Goal: Book appointment/travel/reservation

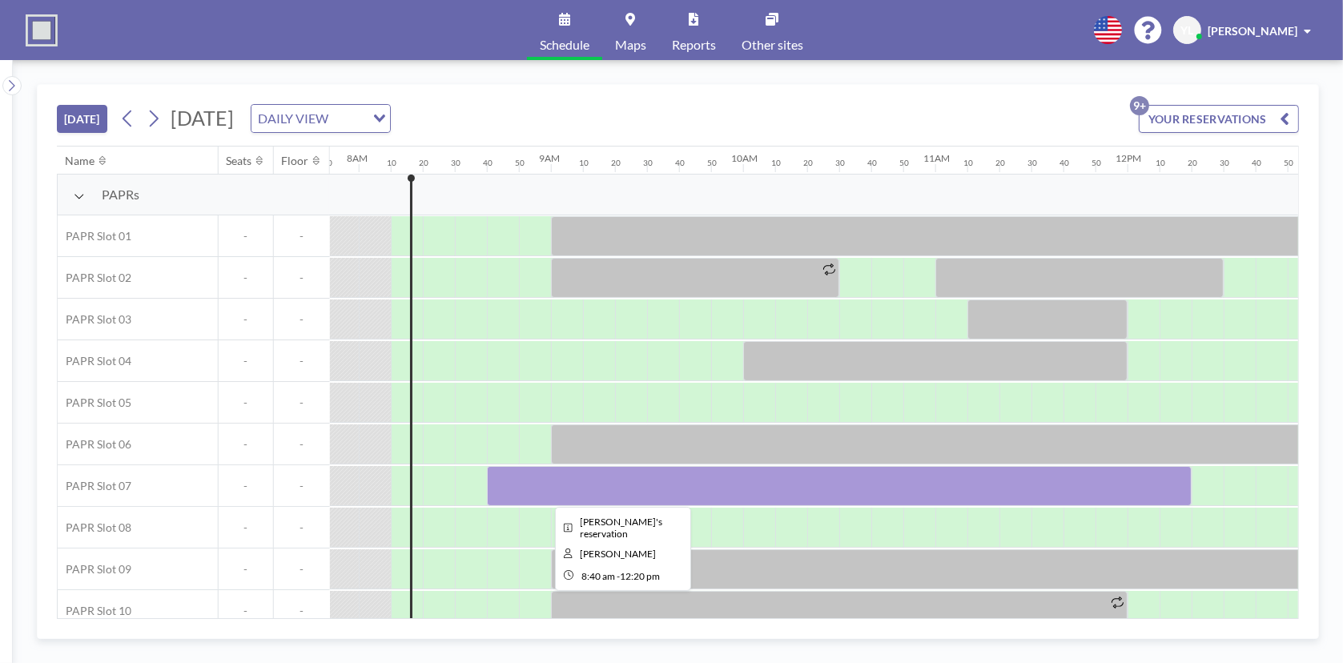
scroll to position [0, 1489]
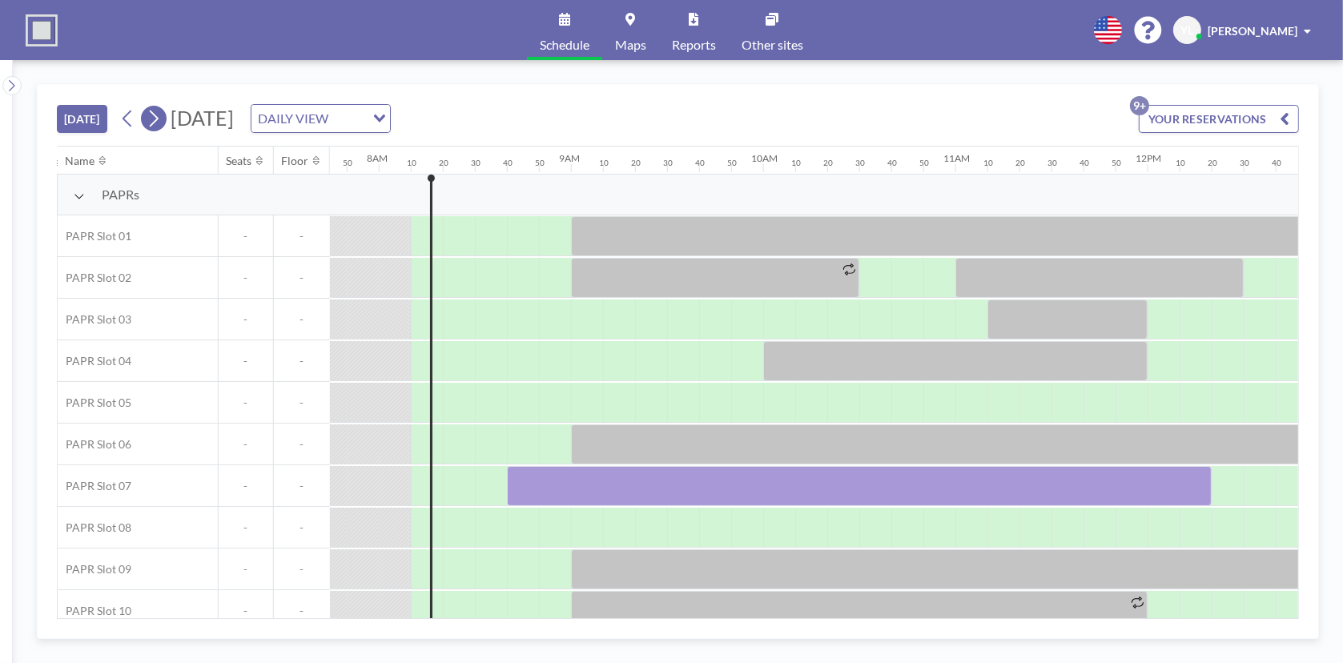
click at [150, 116] on icon at bounding box center [153, 118] width 15 height 24
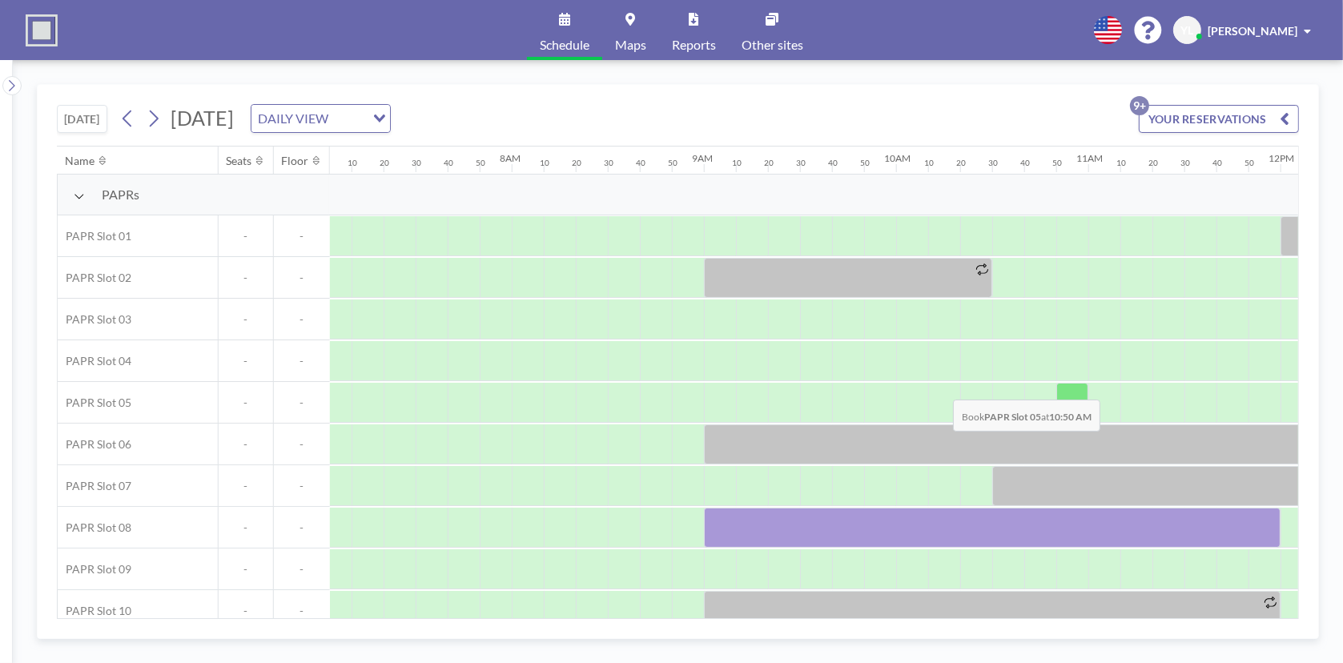
scroll to position [0, 1537]
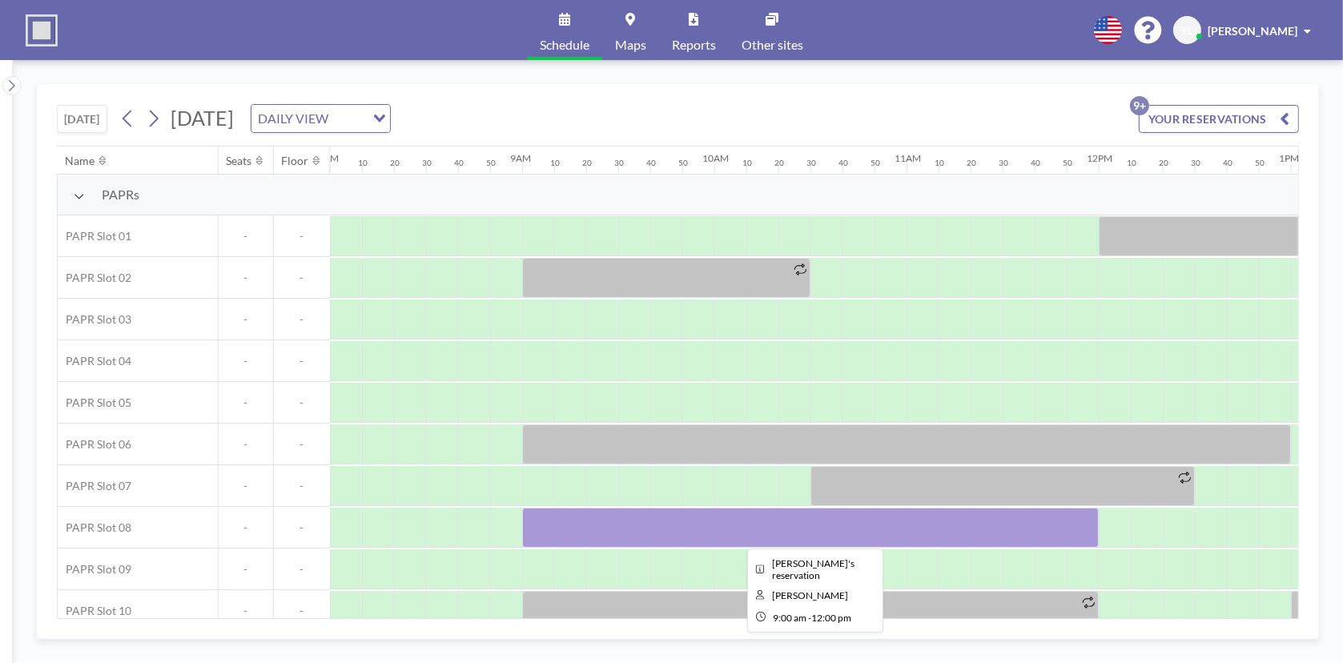
click at [785, 409] on div at bounding box center [810, 528] width 577 height 40
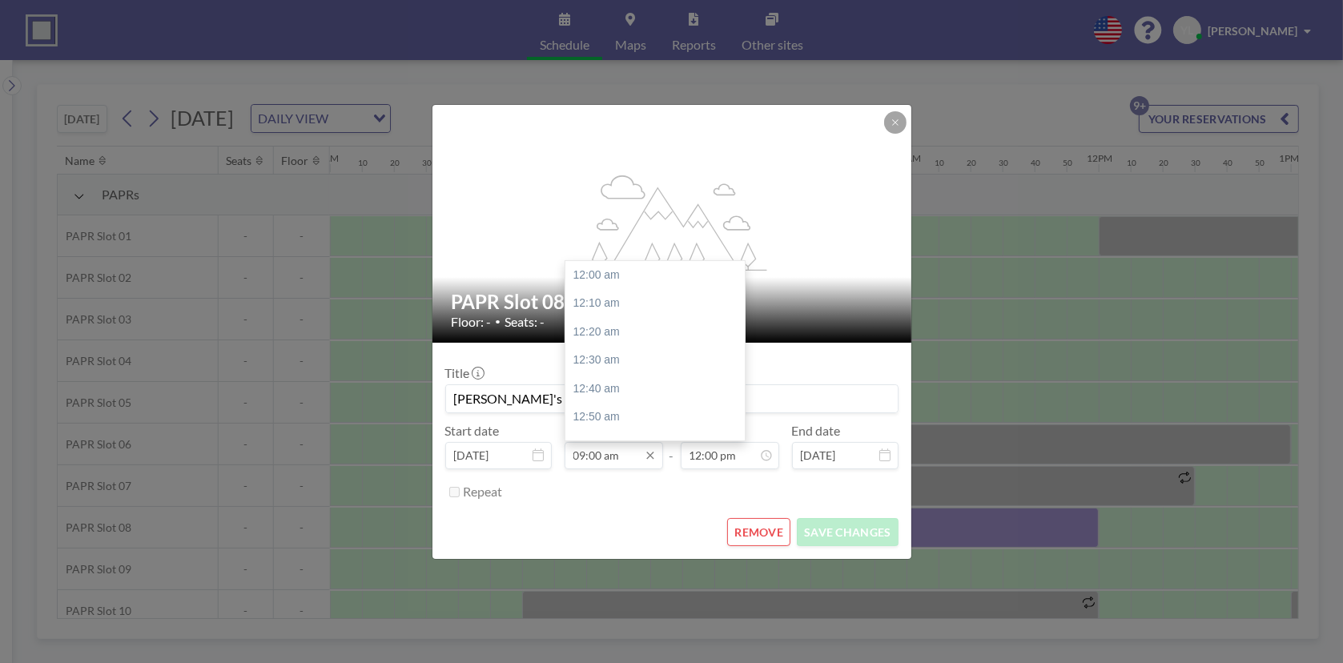
scroll to position [1538, 0]
click at [626, 409] on input "09:00 am" at bounding box center [614, 455] width 98 height 27
click at [626, 301] on div "09:10 am" at bounding box center [658, 304] width 187 height 29
type input "09:10 am"
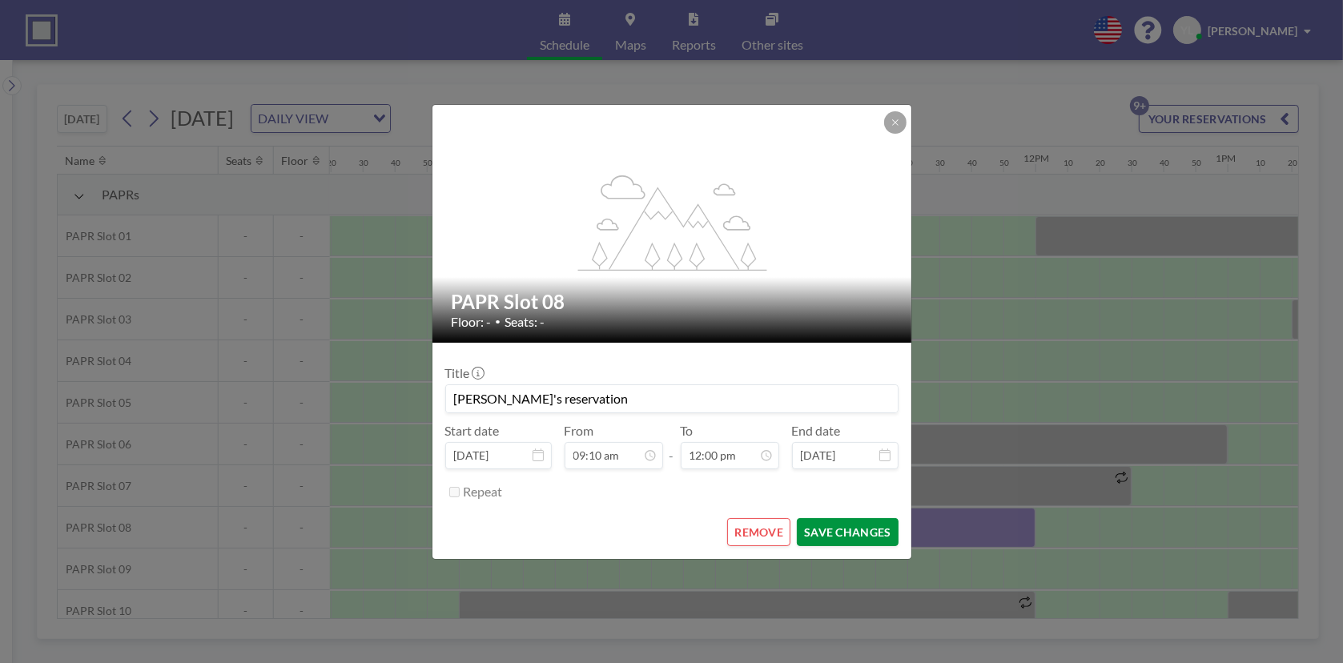
click at [878, 409] on button "SAVE CHANGES" at bounding box center [847, 532] width 101 height 28
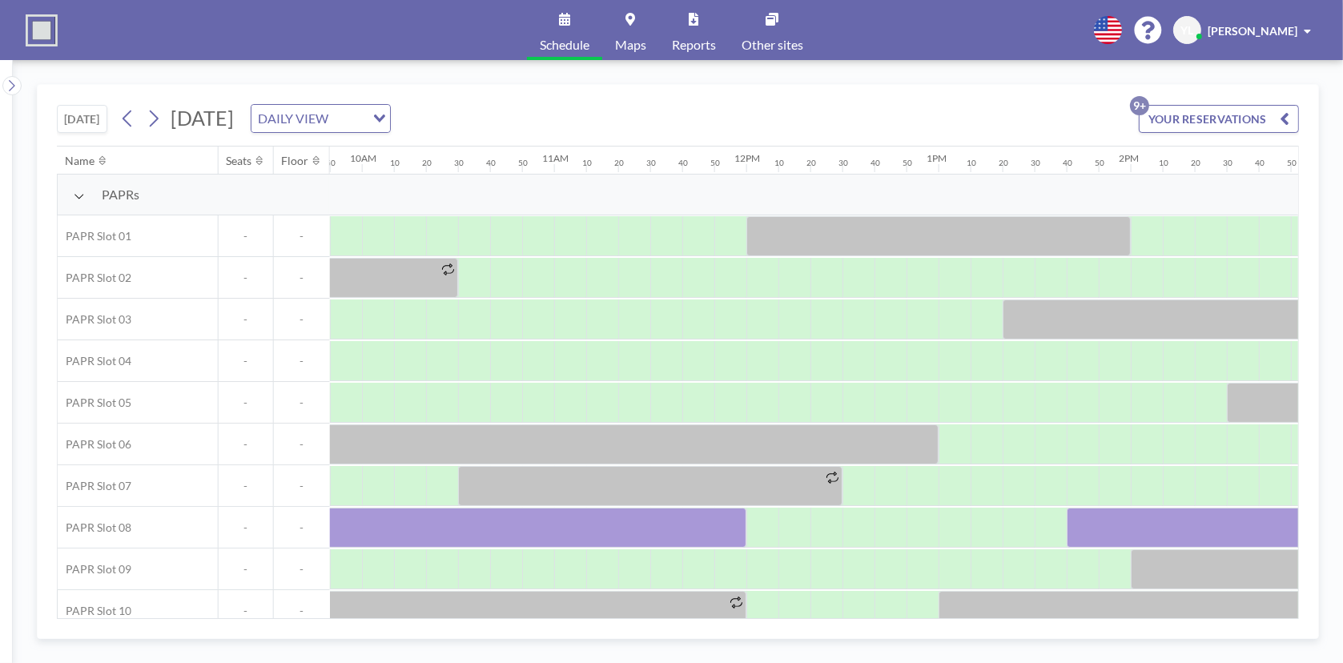
scroll to position [0, 1889]
click at [165, 115] on button at bounding box center [154, 119] width 26 height 26
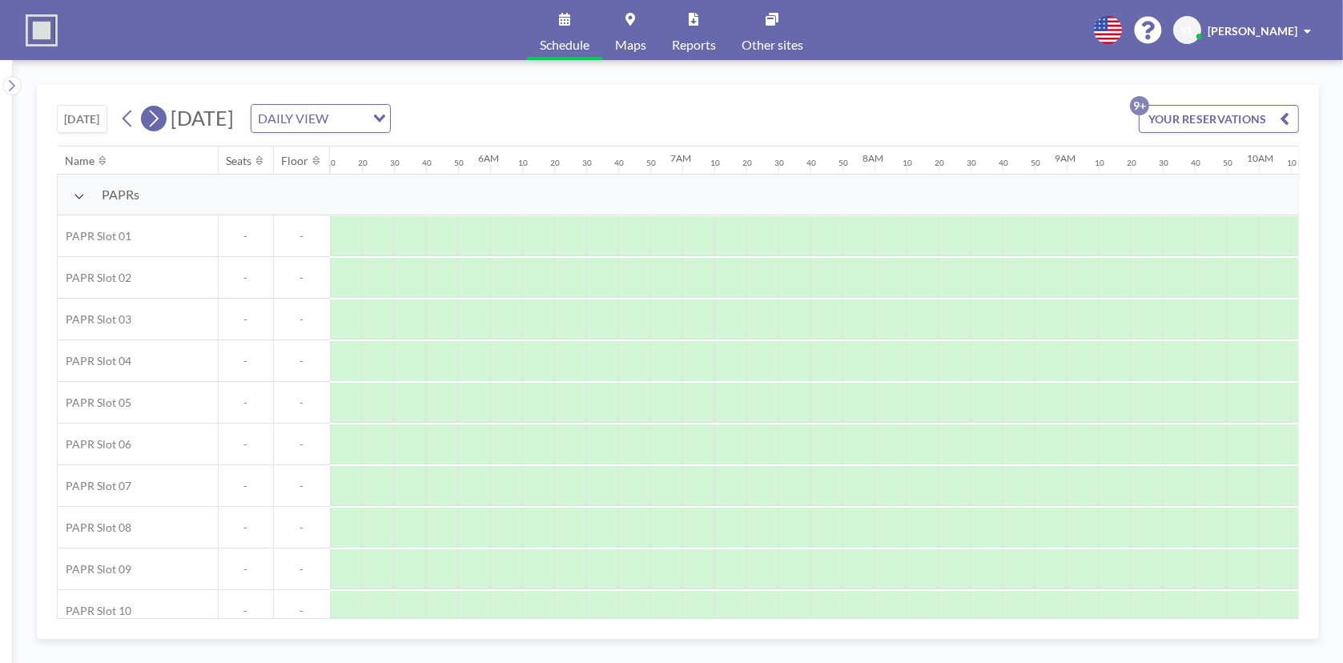
click at [161, 116] on icon at bounding box center [153, 118] width 15 height 24
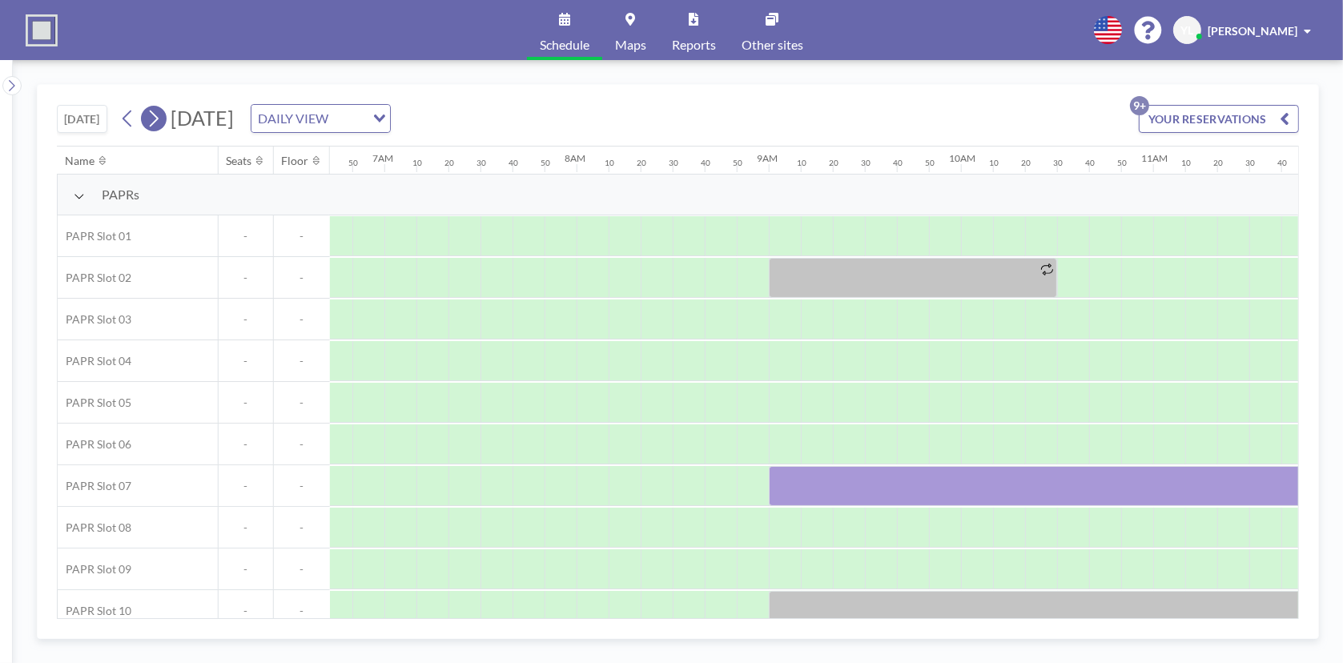
scroll to position [0, 1505]
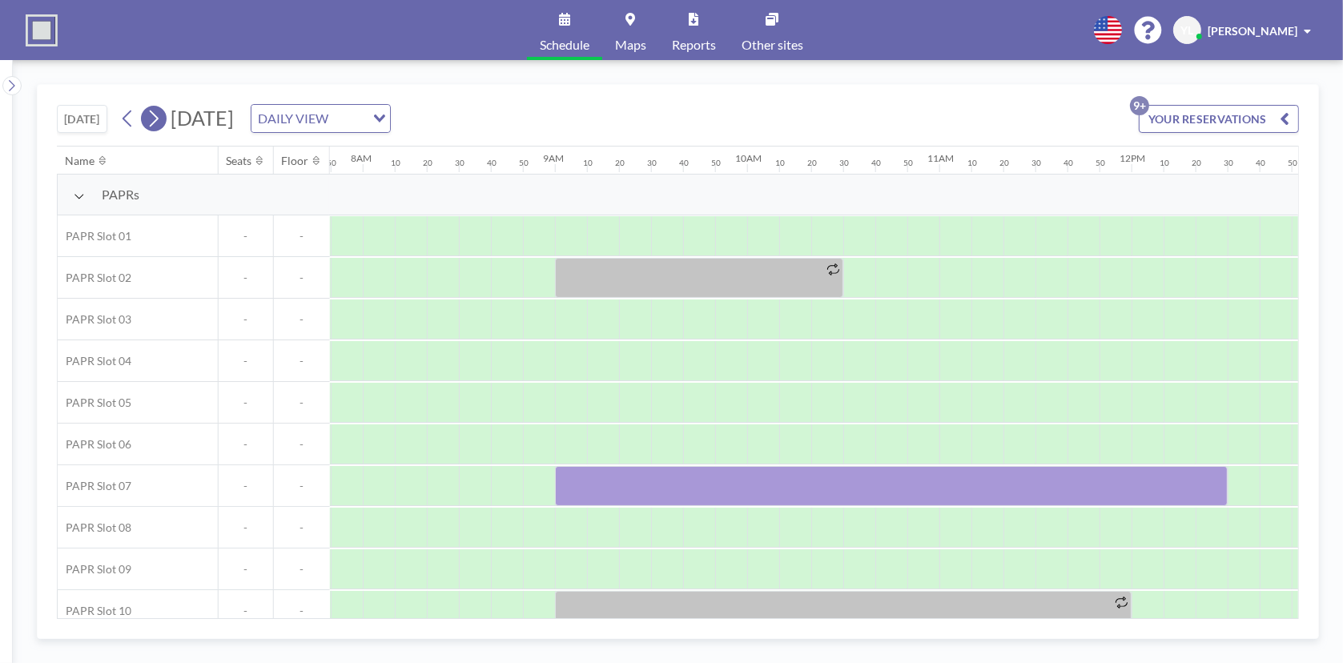
click at [161, 116] on icon at bounding box center [153, 118] width 15 height 24
click at [157, 114] on icon at bounding box center [154, 118] width 9 height 17
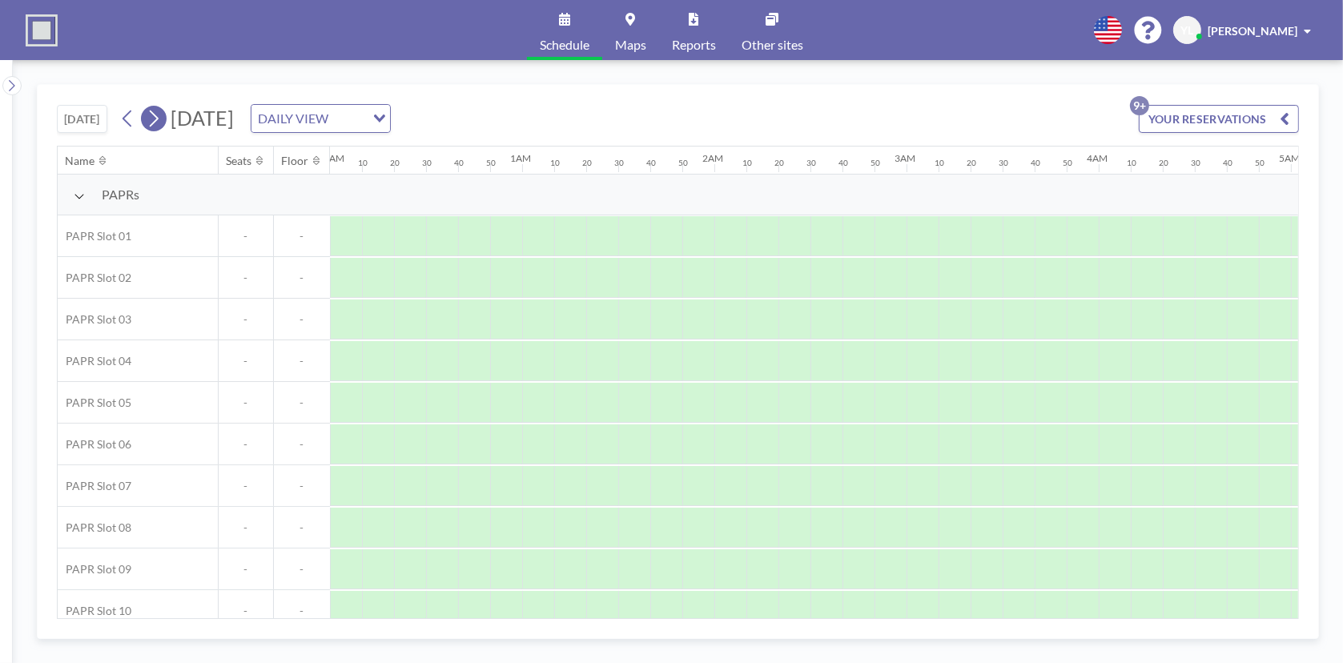
scroll to position [0, 690]
click at [157, 114] on icon at bounding box center [154, 118] width 9 height 17
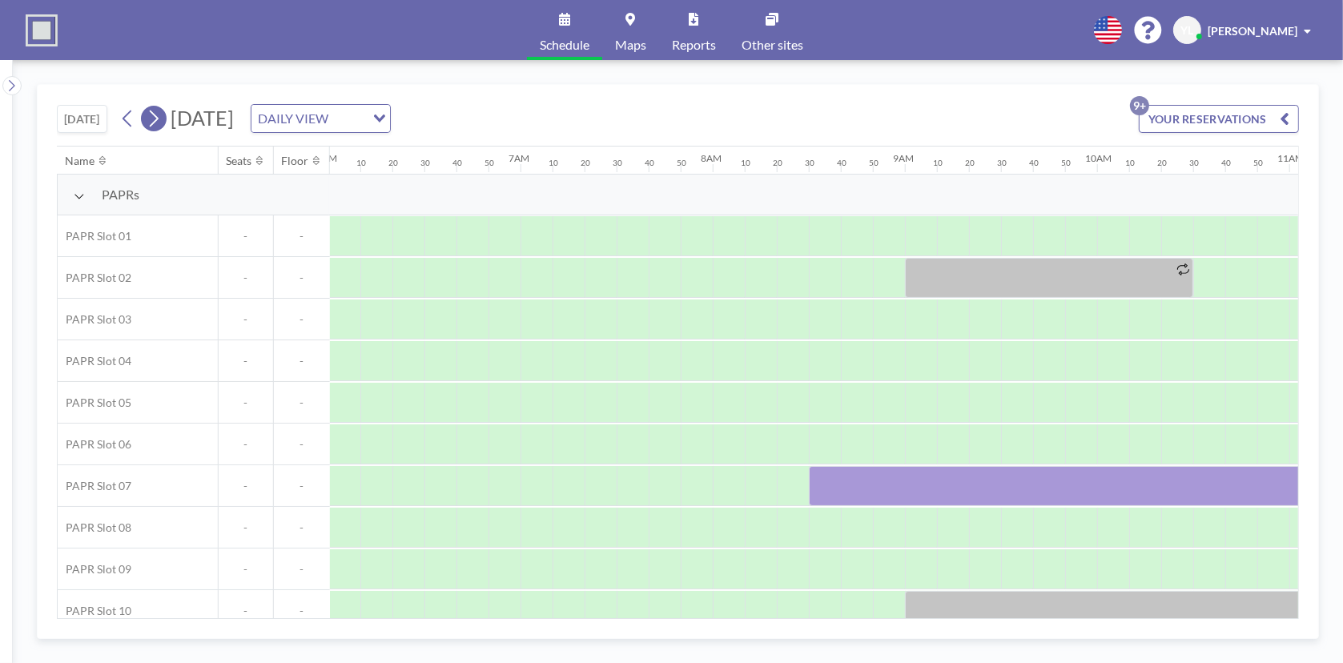
scroll to position [0, 1505]
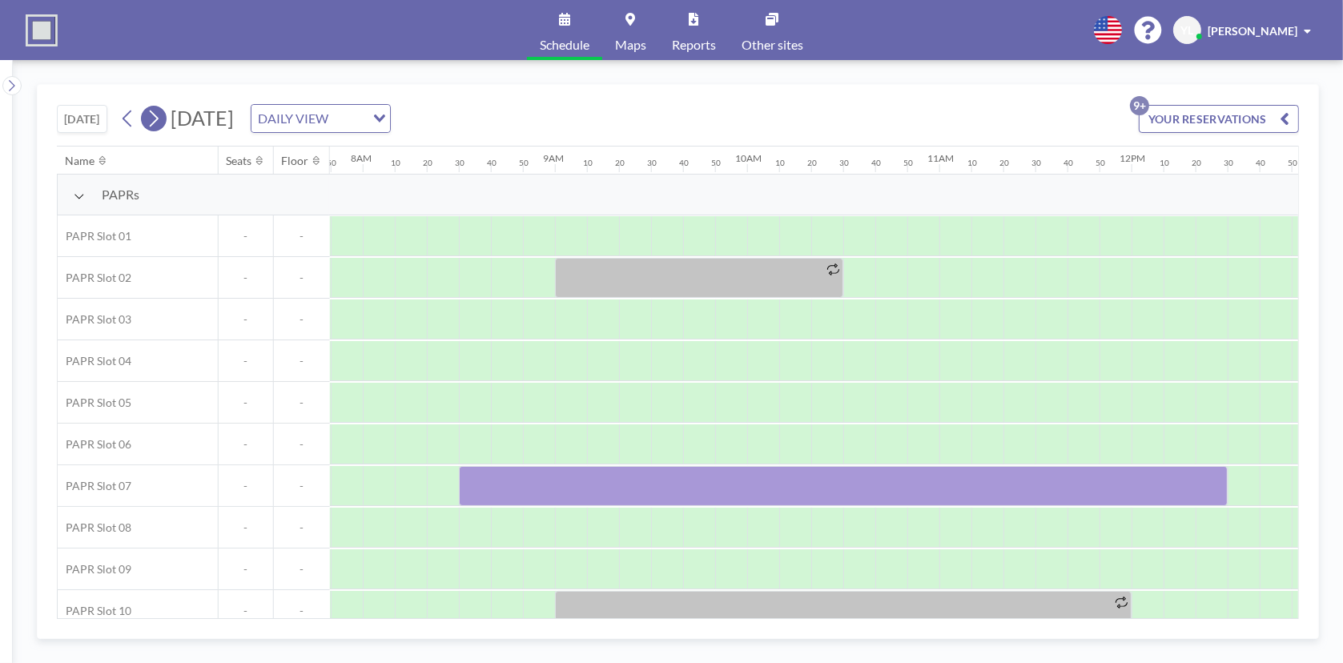
click at [155, 114] on icon at bounding box center [153, 118] width 15 height 24
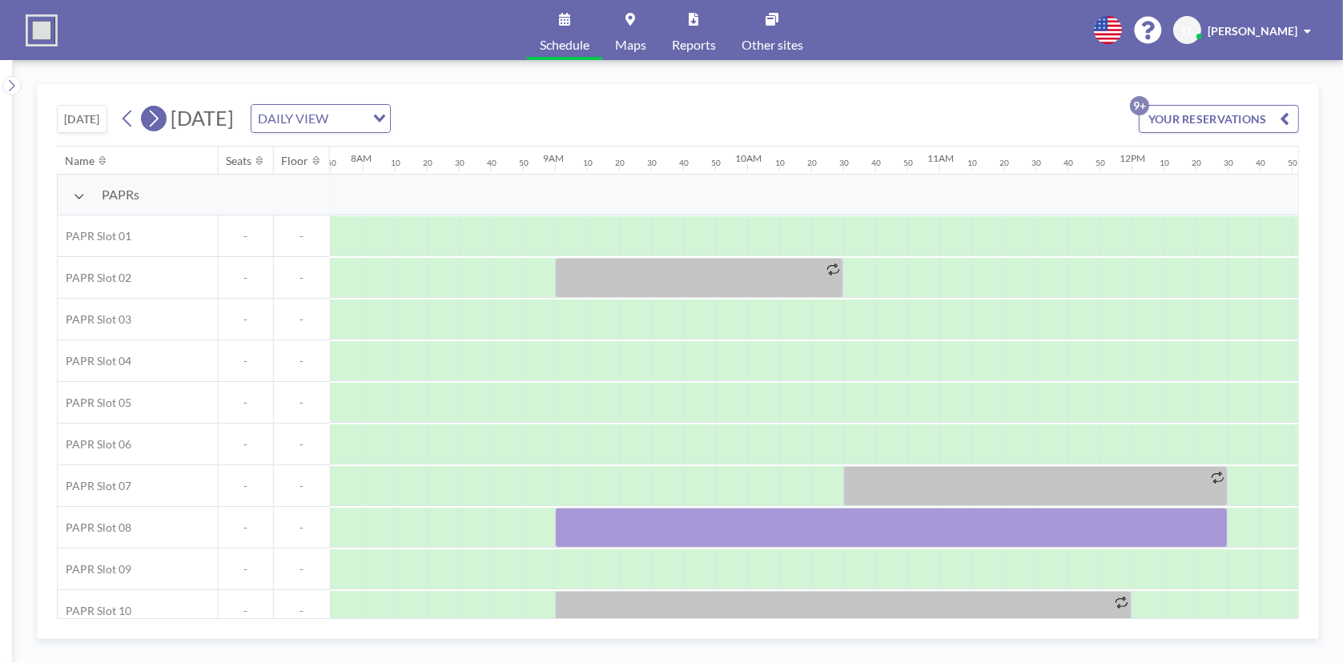
click at [155, 112] on icon at bounding box center [154, 118] width 9 height 17
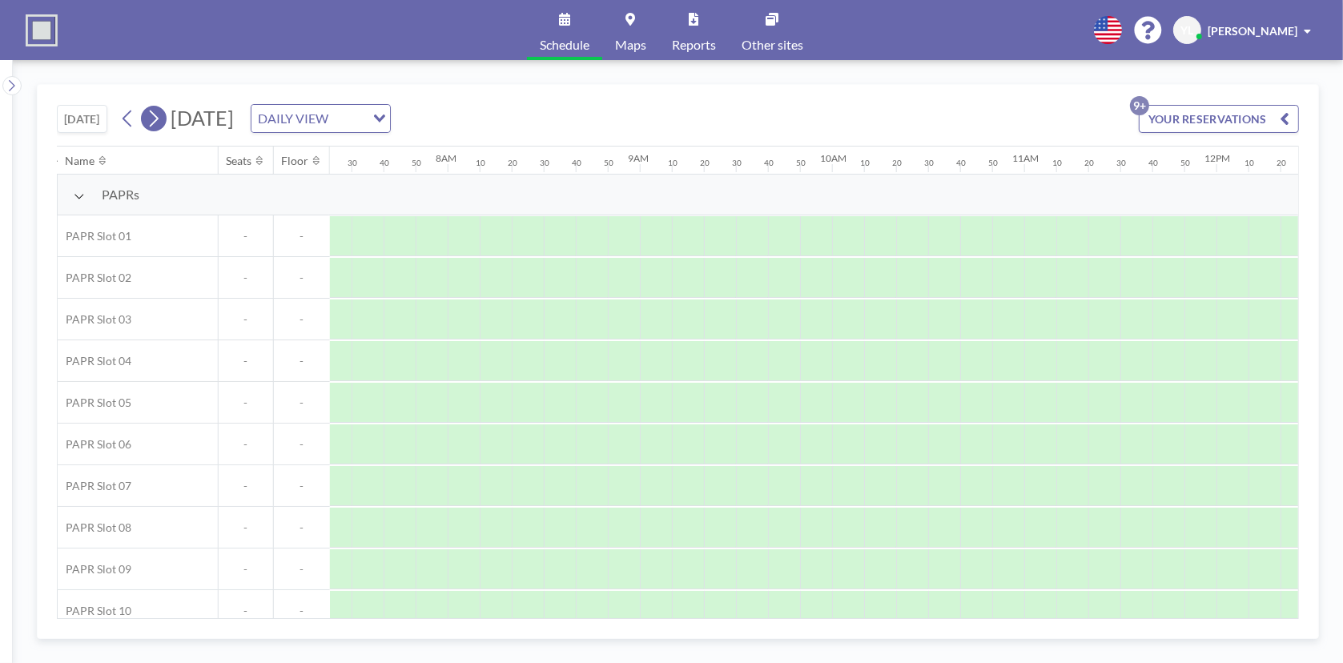
click at [155, 112] on icon at bounding box center [154, 118] width 9 height 17
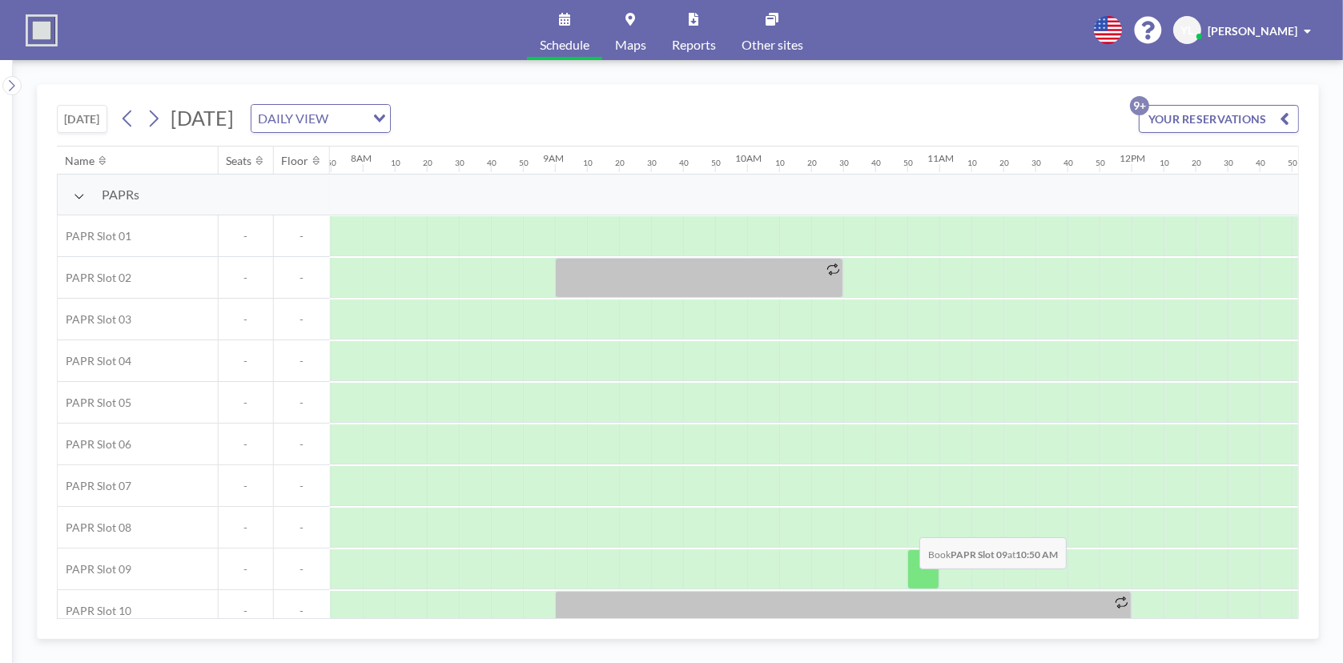
scroll to position [19, 1505]
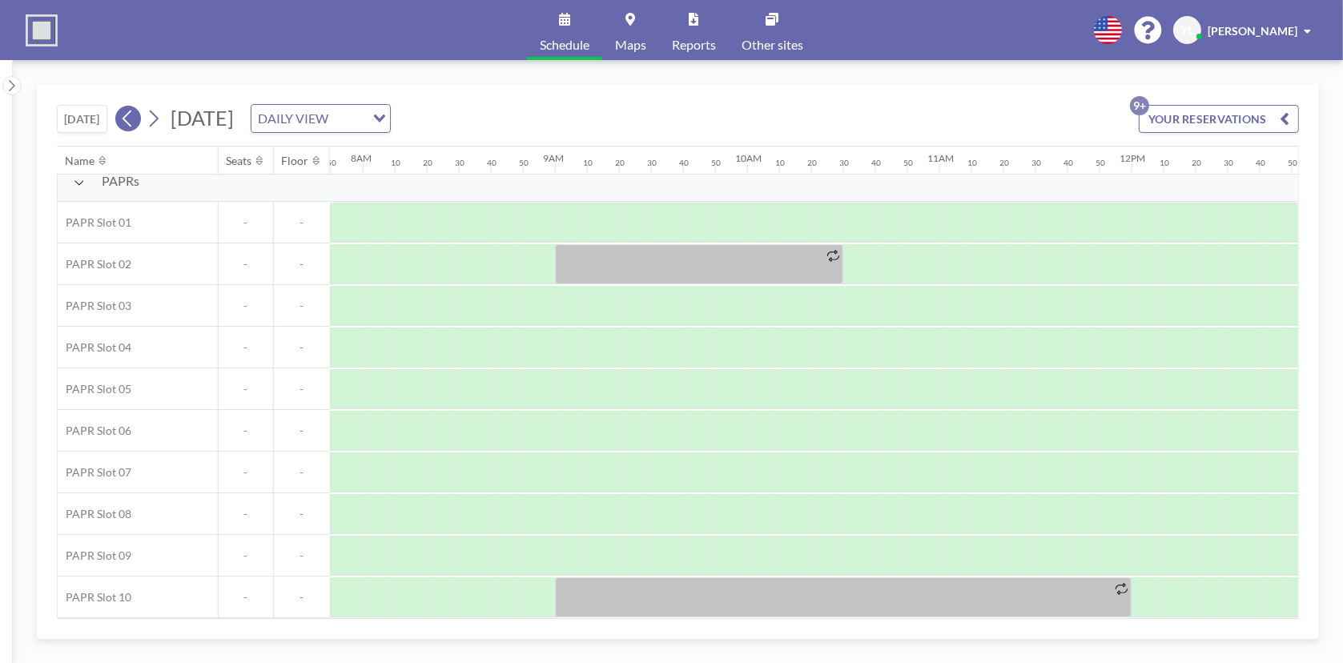
click at [128, 111] on icon at bounding box center [127, 118] width 15 height 24
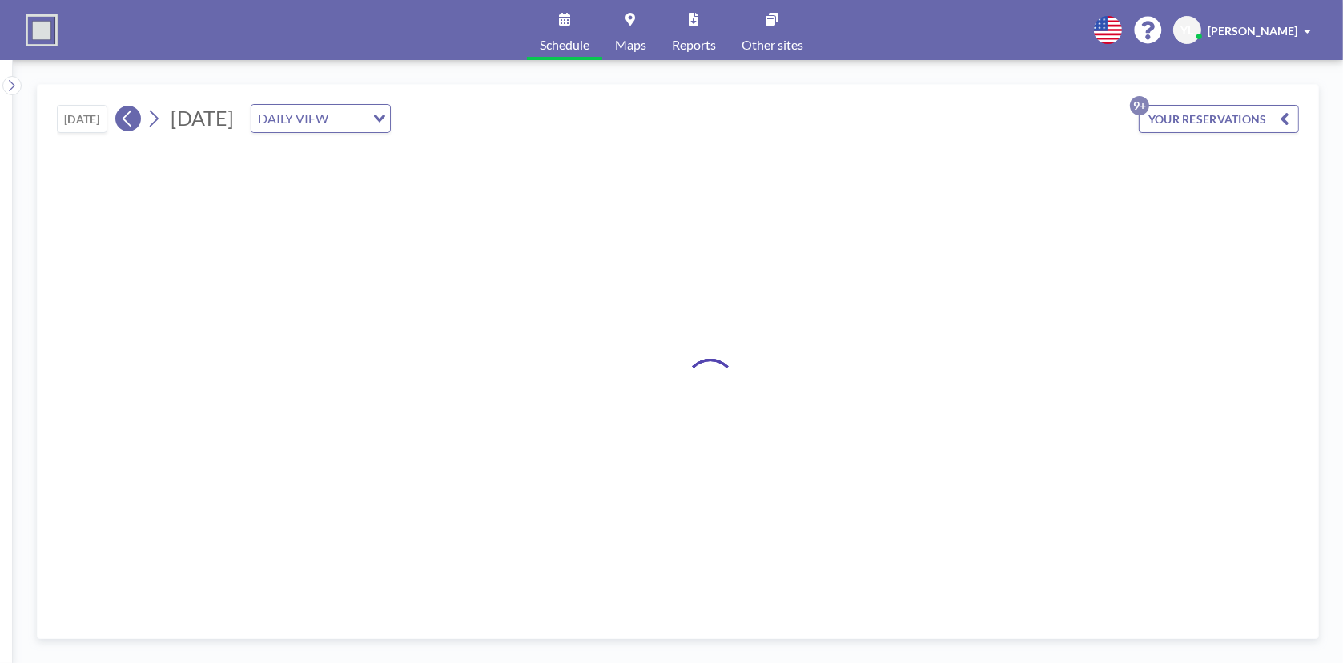
click at [128, 111] on icon at bounding box center [127, 118] width 15 height 24
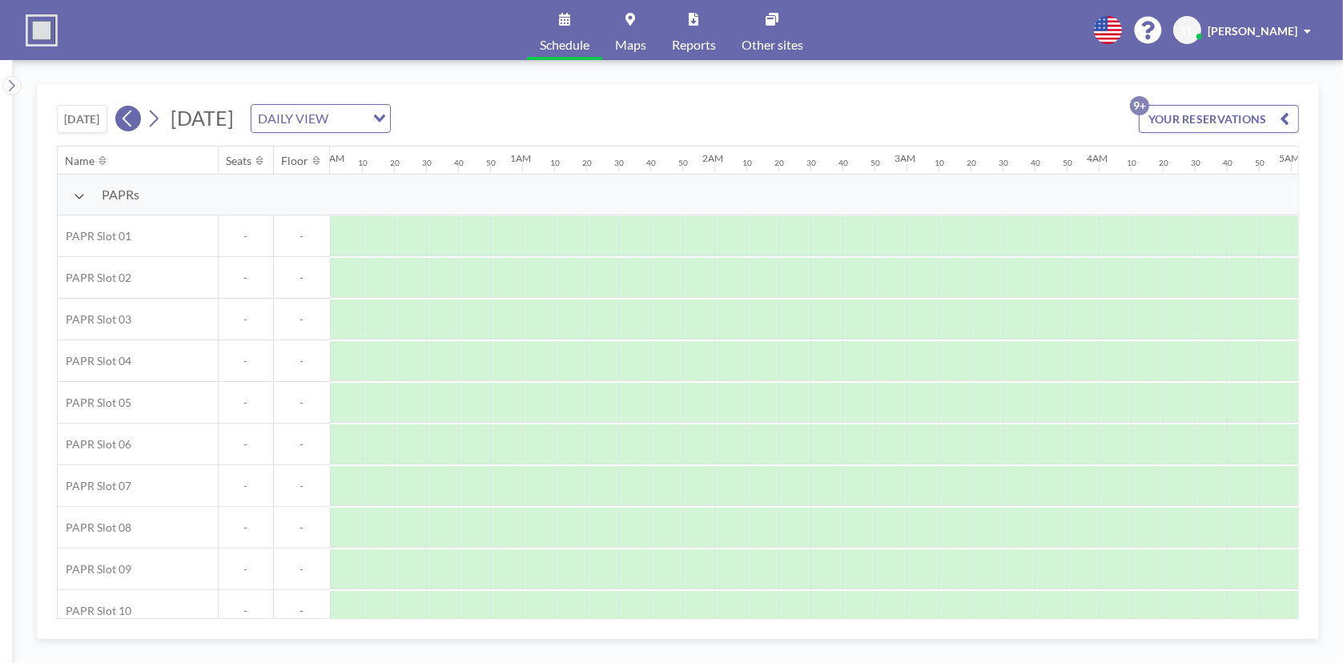
scroll to position [0, 0]
click at [97, 114] on button "[DATE]" at bounding box center [82, 119] width 50 height 28
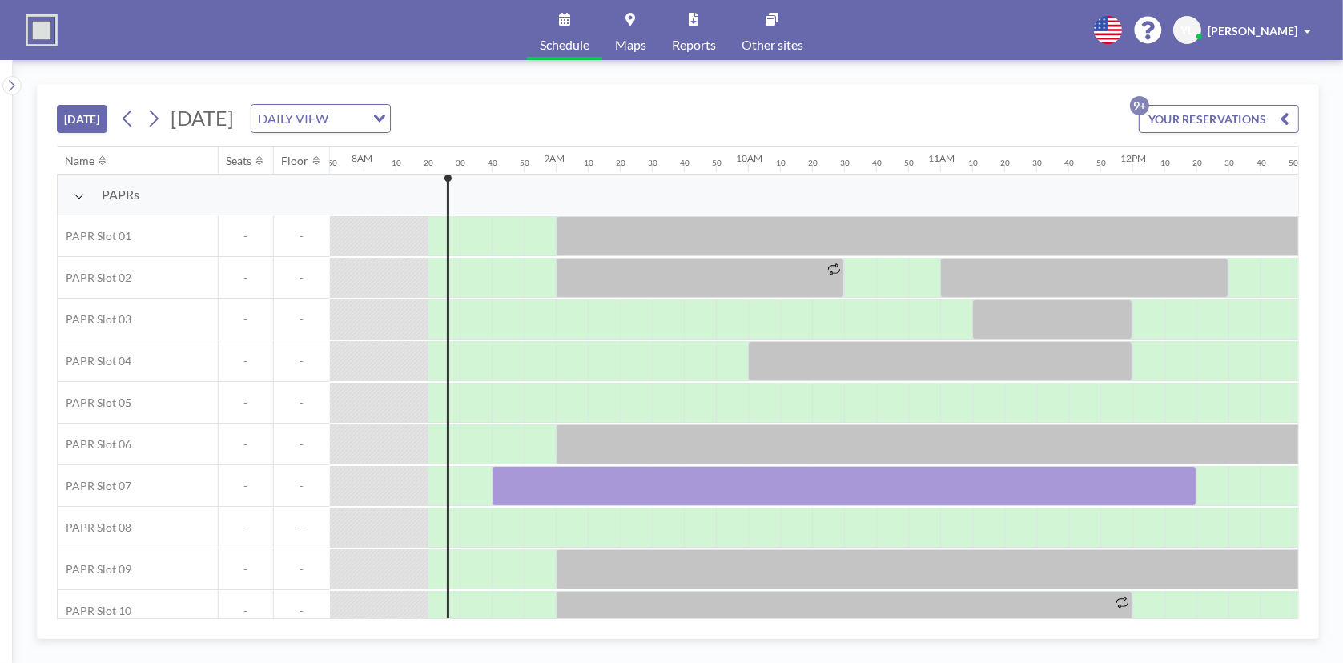
scroll to position [0, 1569]
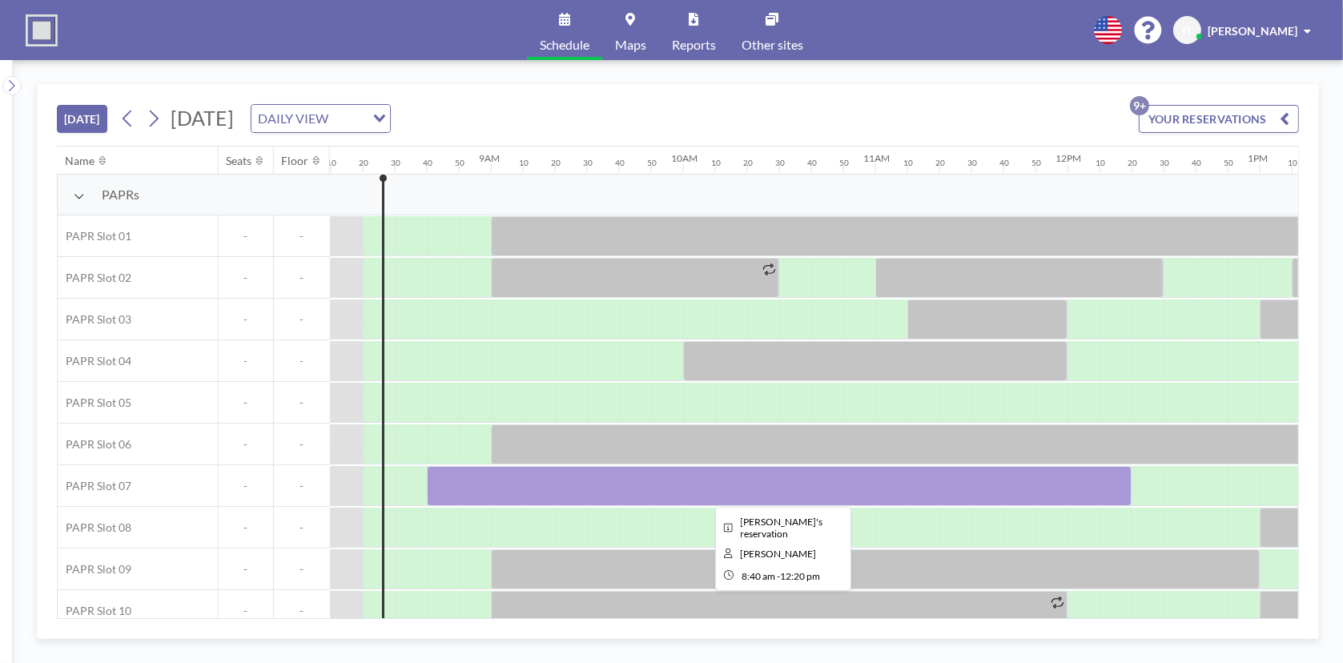
click at [660, 409] on div at bounding box center [779, 486] width 705 height 40
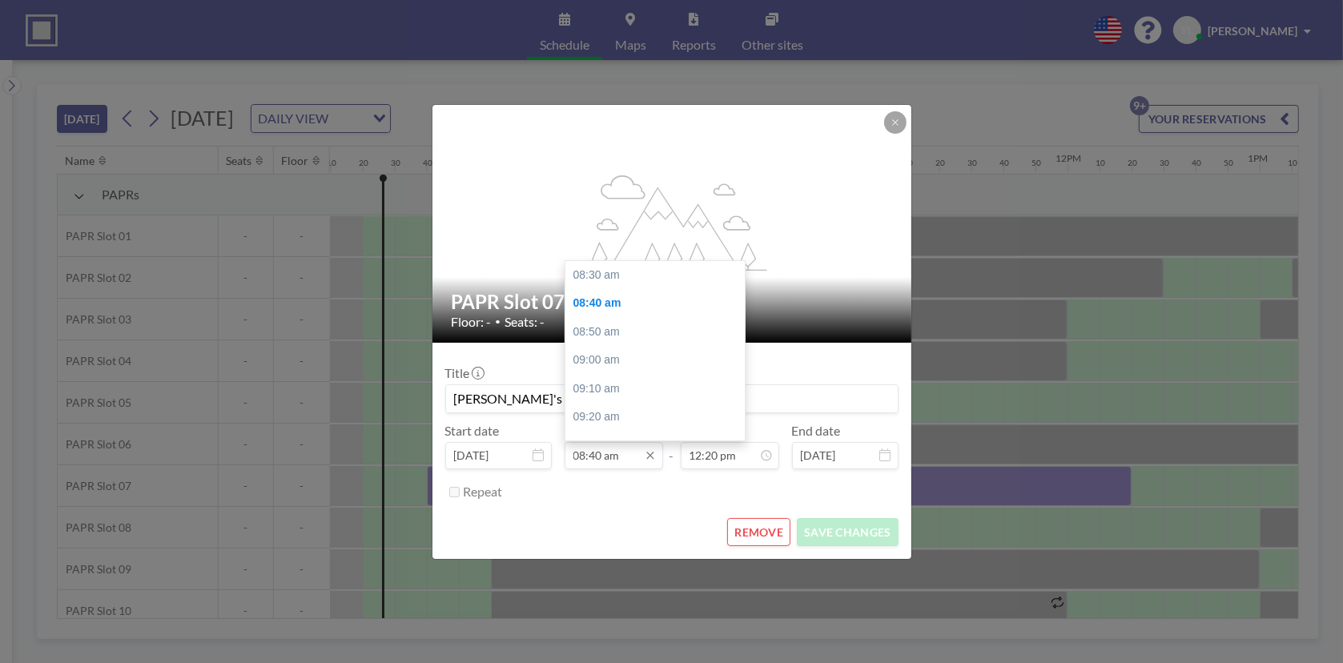
scroll to position [2107, 0]
click at [636, 299] on div "08:50 am" at bounding box center [658, 304] width 187 height 29
type input "08:50 am"
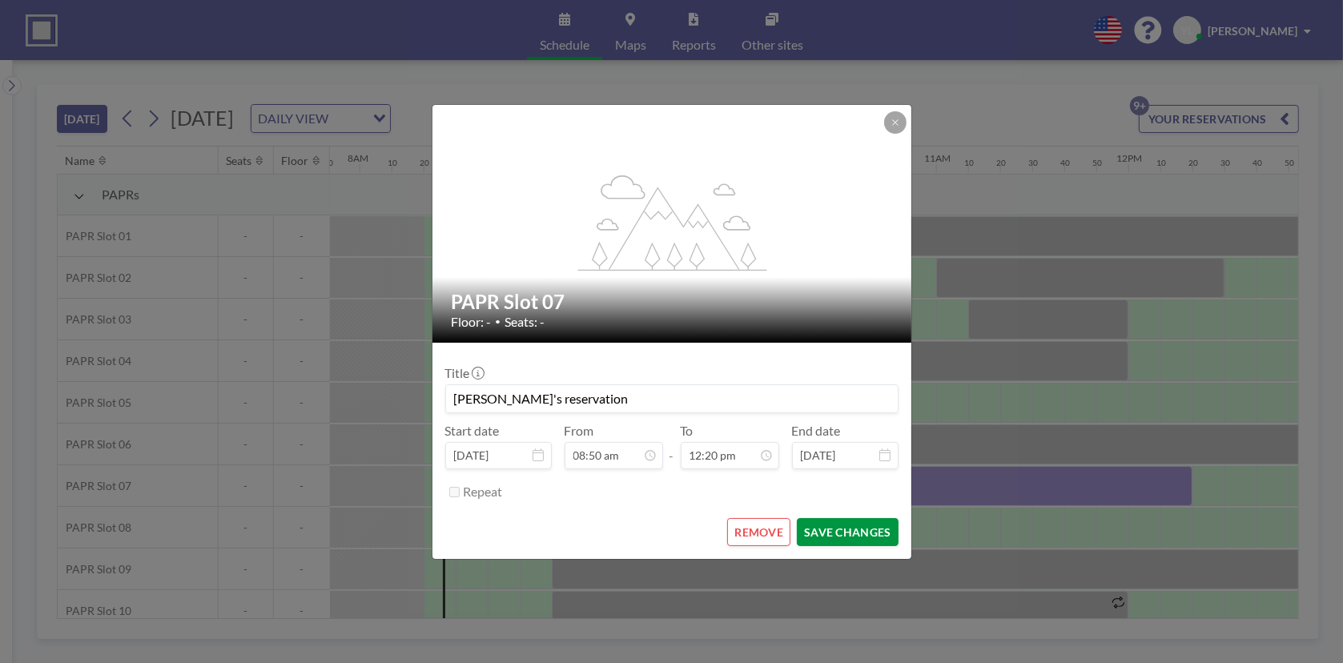
click at [861, 409] on button "SAVE CHANGES" at bounding box center [847, 532] width 101 height 28
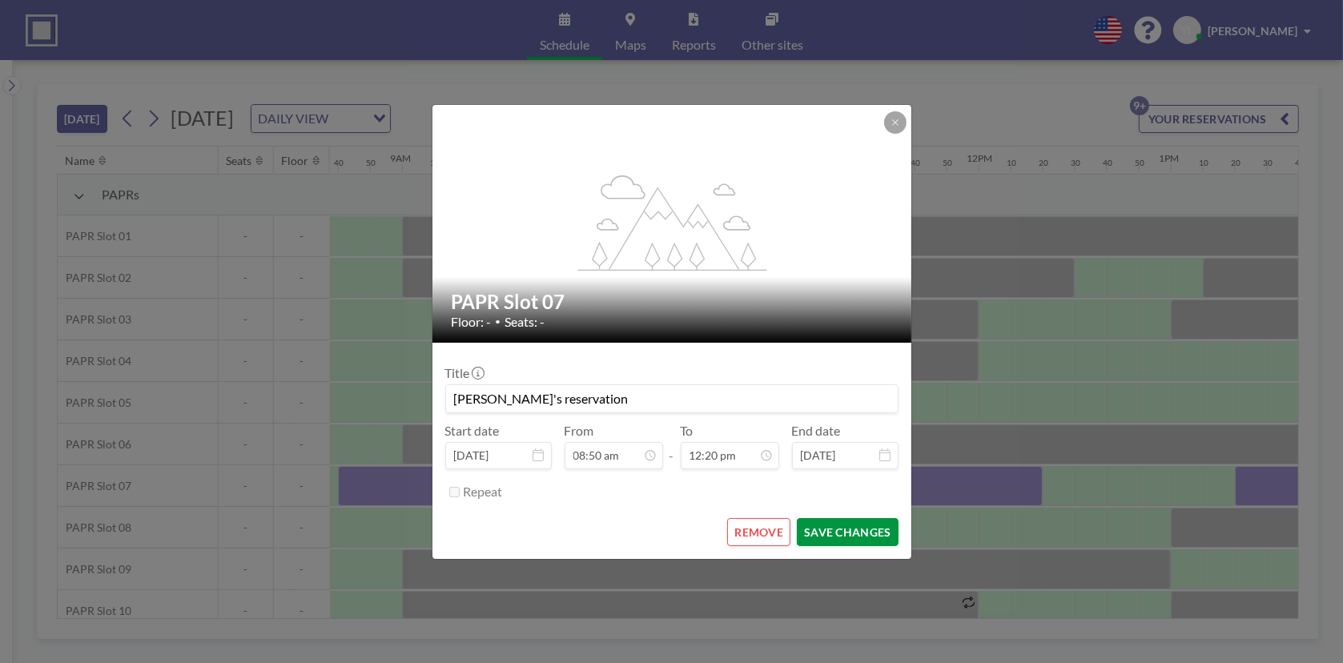
scroll to position [0, 1665]
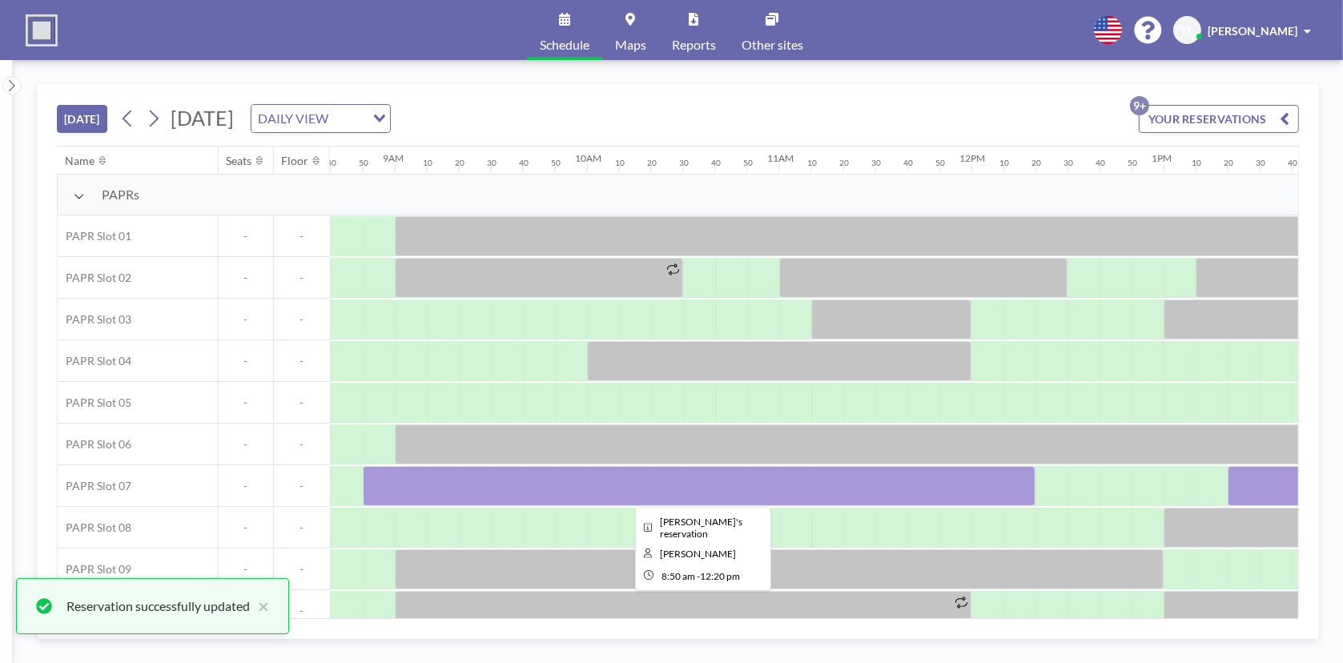
click at [892, 409] on div at bounding box center [699, 486] width 673 height 40
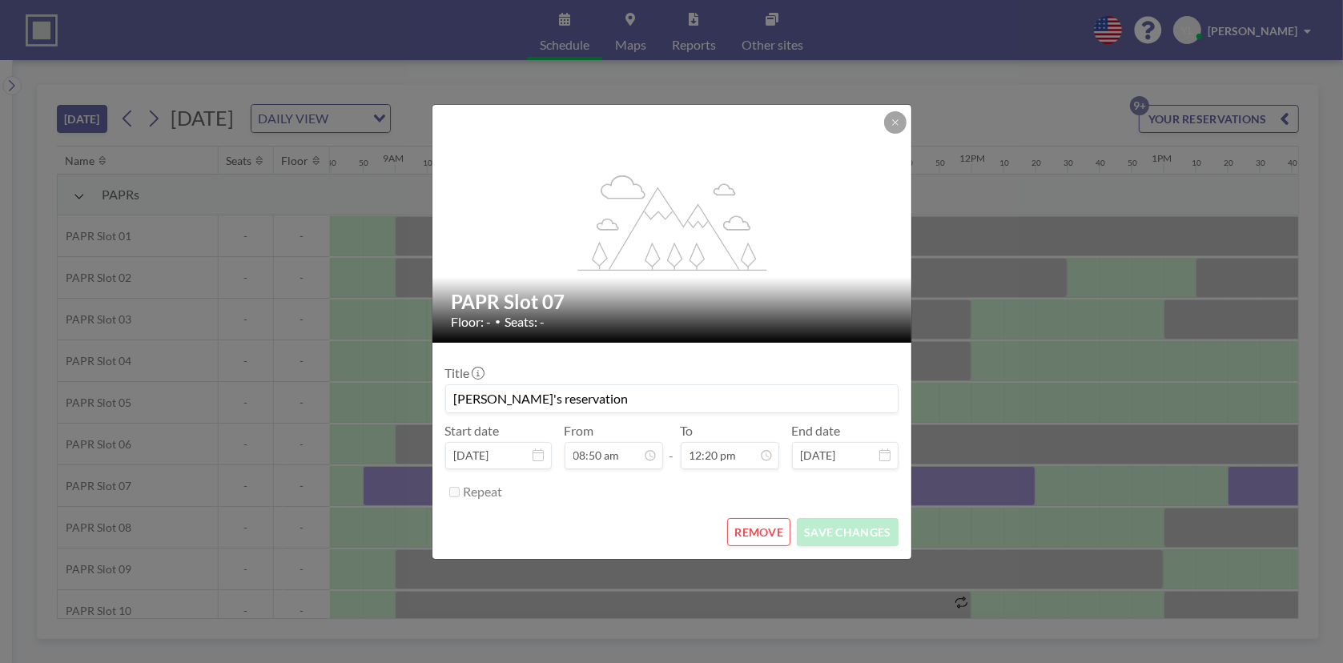
scroll to position [2107, 0]
click at [891, 124] on icon at bounding box center [895, 123] width 10 height 10
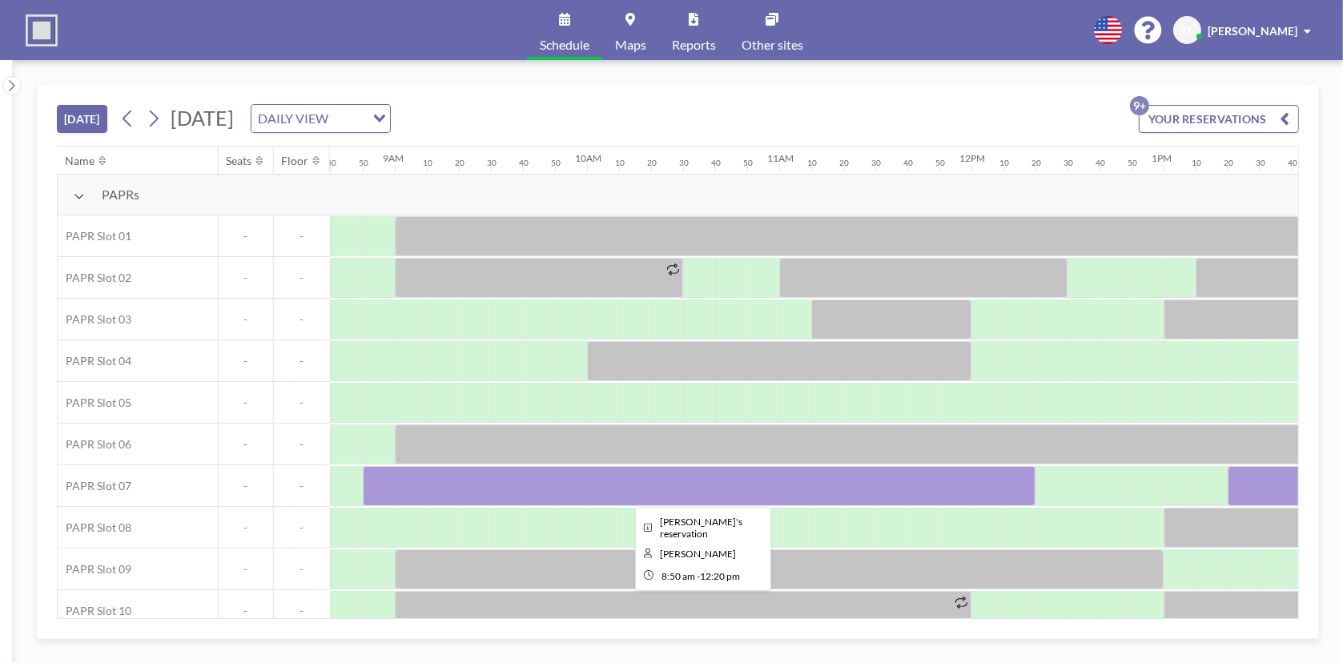
click at [892, 409] on div at bounding box center [699, 486] width 673 height 40
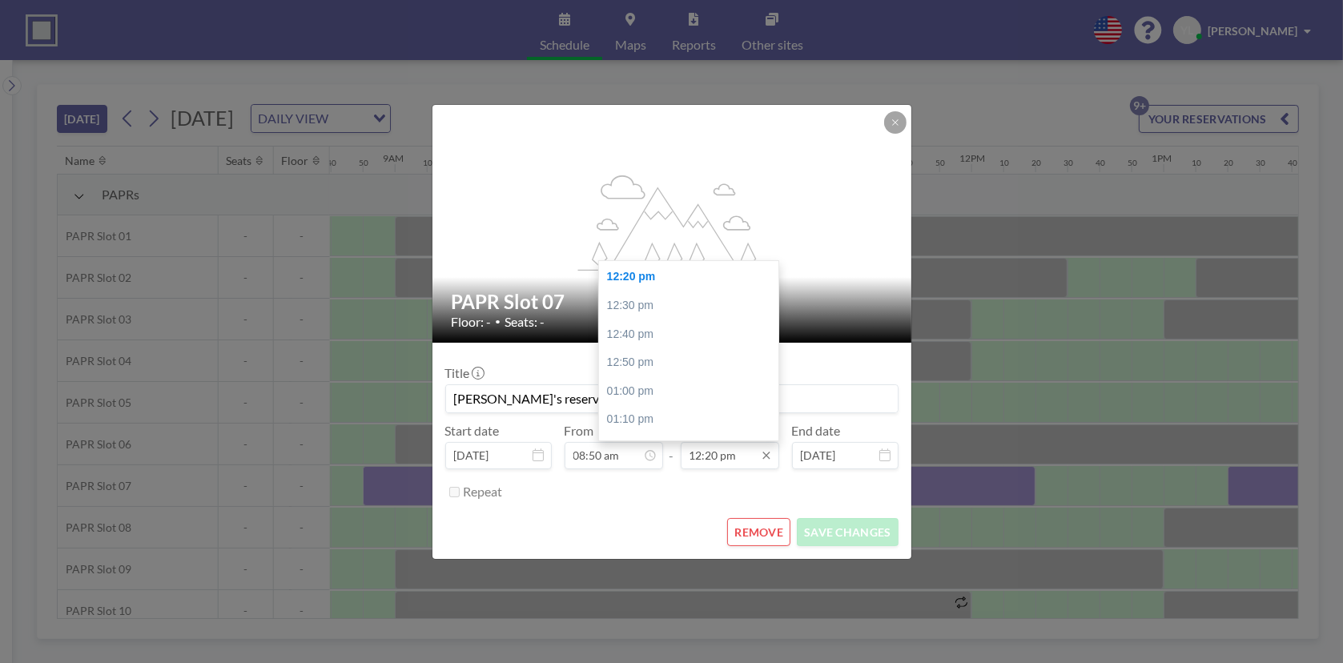
click at [717, 409] on input "12:20 pm" at bounding box center [730, 455] width 98 height 27
click at [685, 301] on div "12:30 pm" at bounding box center [692, 305] width 187 height 29
type input "12:30 pm"
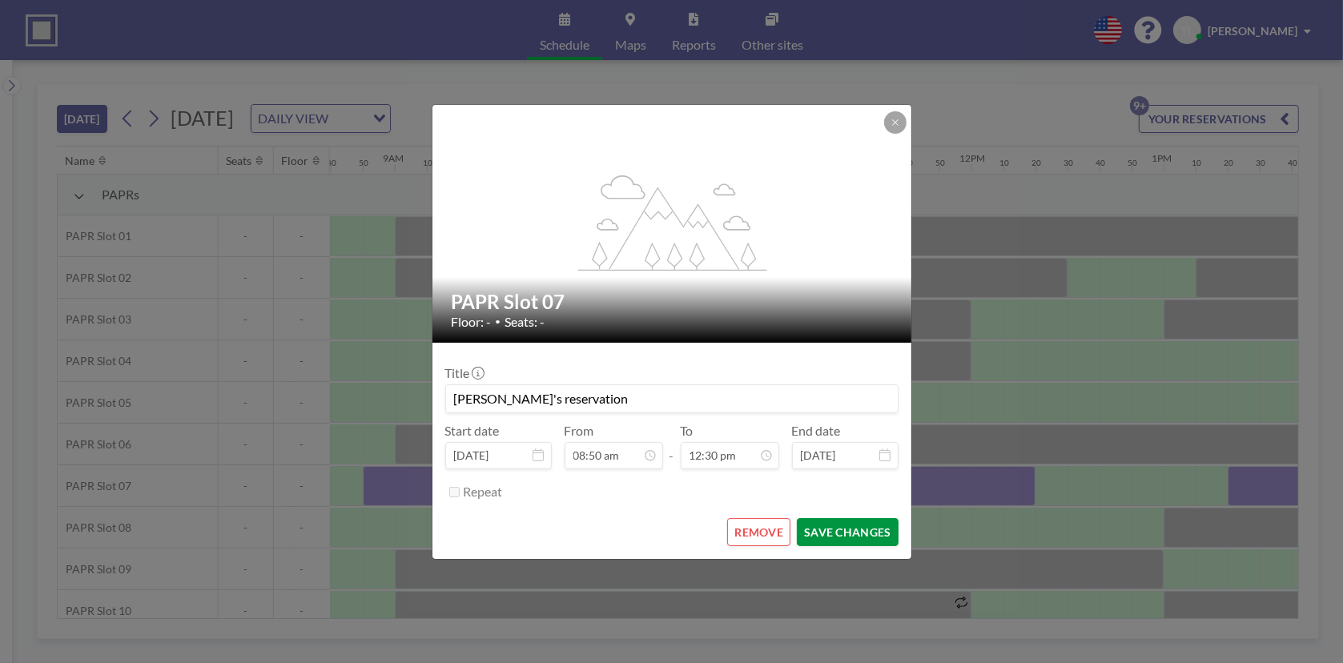
click at [860, 409] on button "SAVE CHANGES" at bounding box center [847, 532] width 101 height 28
